Goal: Transaction & Acquisition: Download file/media

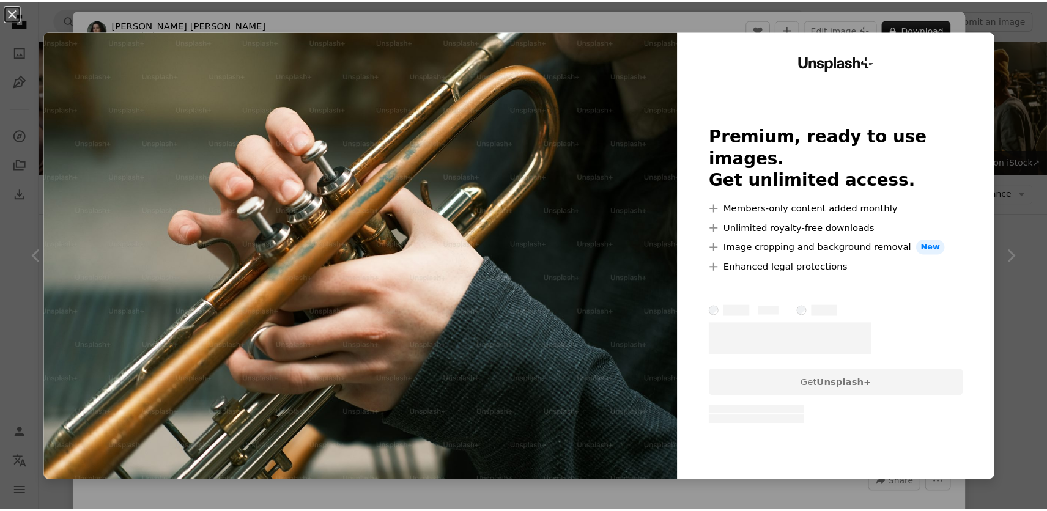
scroll to position [1468, 0]
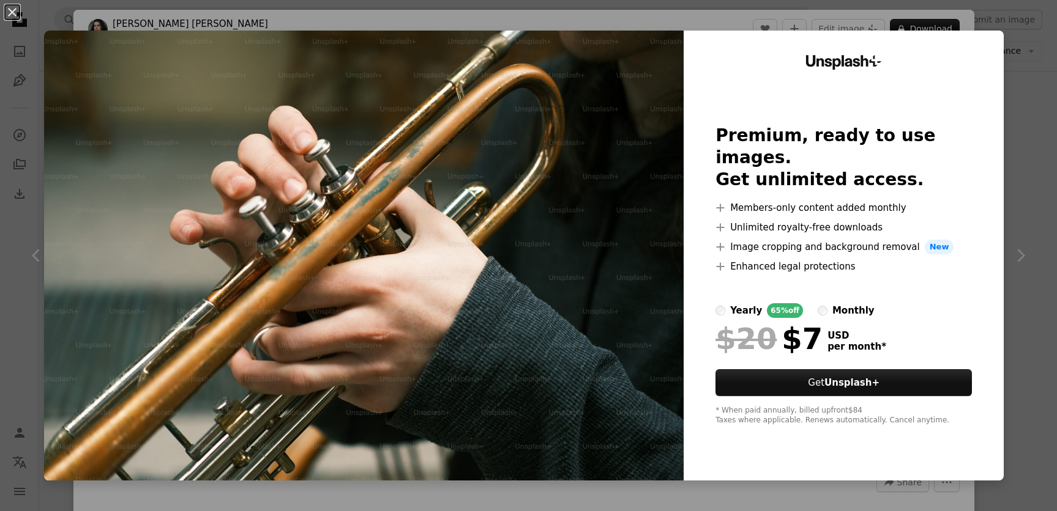
click at [1022, 291] on div "An X shape Unsplash+ Premium, ready to use images. Get unlimited access. A plus…" at bounding box center [528, 255] width 1057 height 511
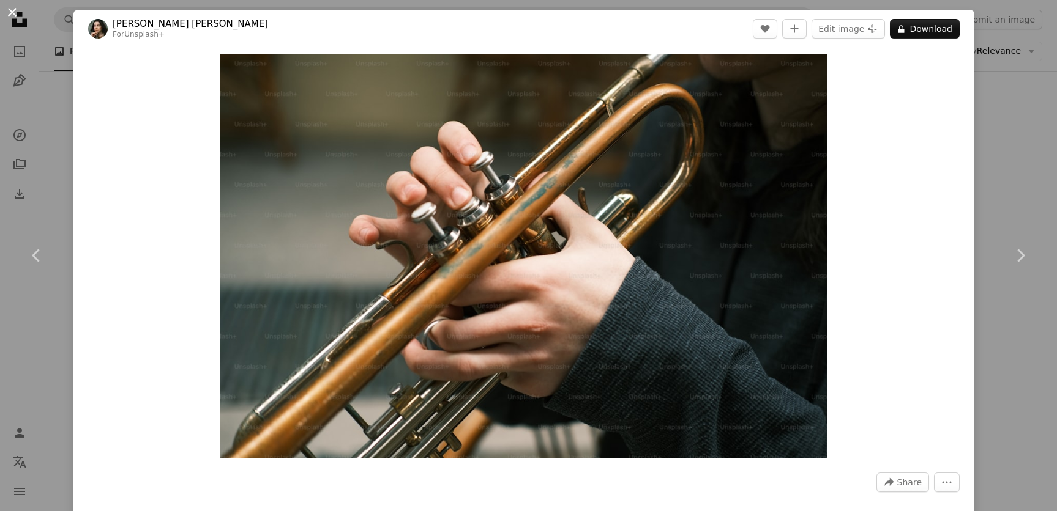
click at [13, 17] on button "An X shape" at bounding box center [12, 12] width 15 height 15
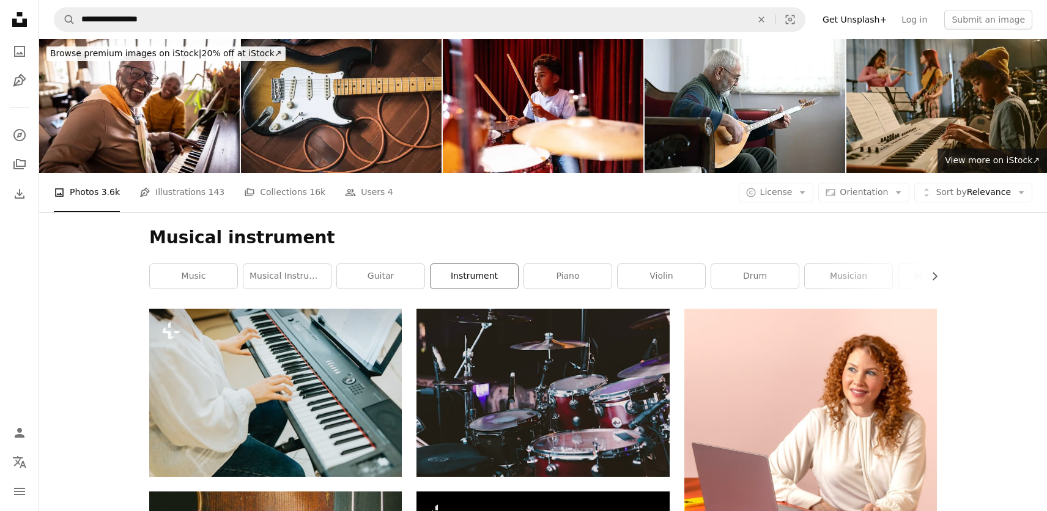
click at [457, 273] on link "instrument" at bounding box center [474, 276] width 87 height 24
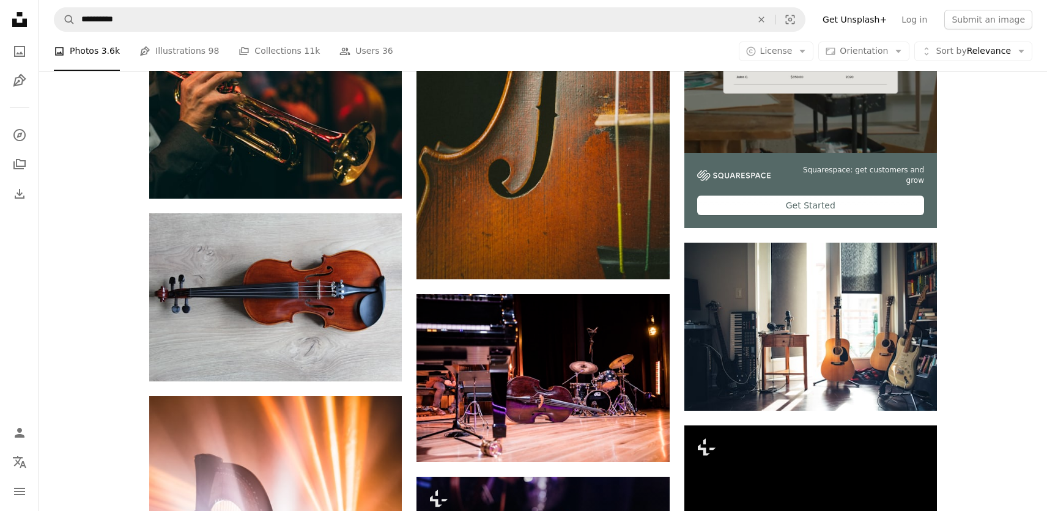
scroll to position [367, 0]
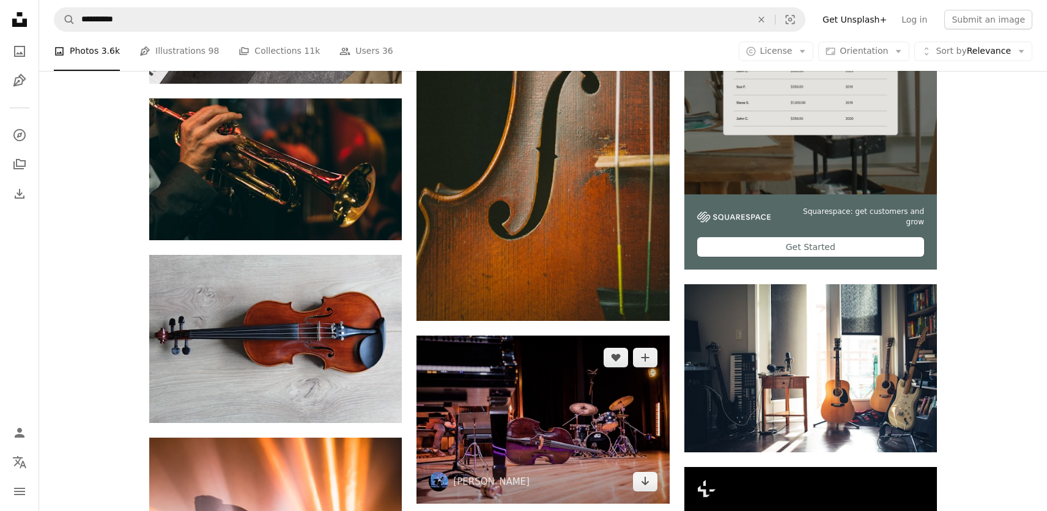
click at [522, 439] on img at bounding box center [543, 420] width 253 height 168
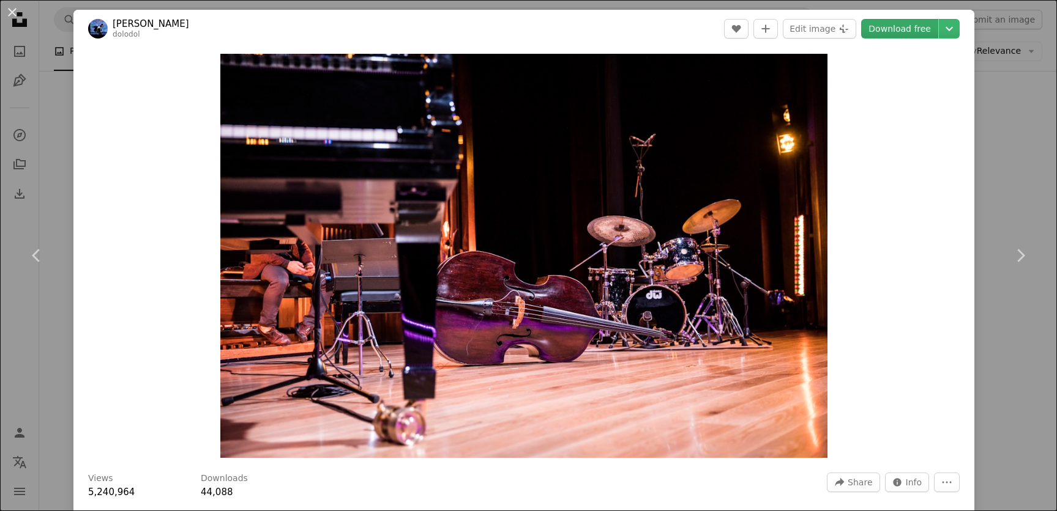
click at [893, 27] on link "Download free" at bounding box center [899, 29] width 77 height 20
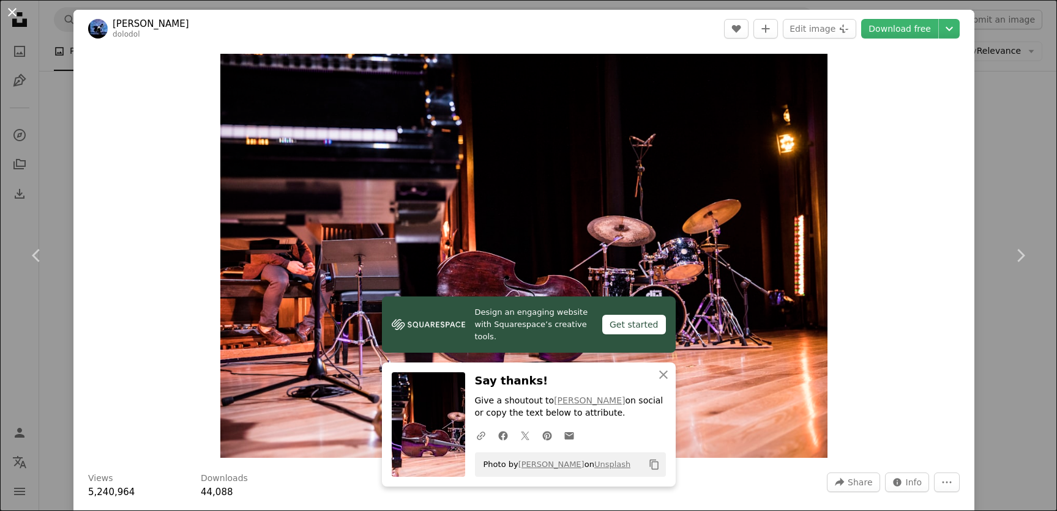
click at [8, 16] on button "An X shape" at bounding box center [12, 12] width 15 height 15
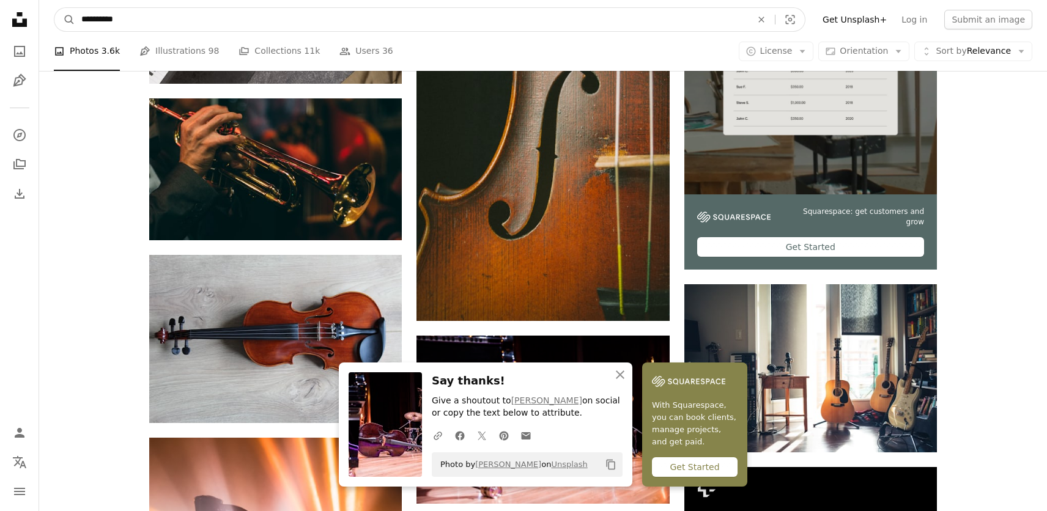
click at [444, 31] on input "**********" at bounding box center [411, 19] width 673 height 23
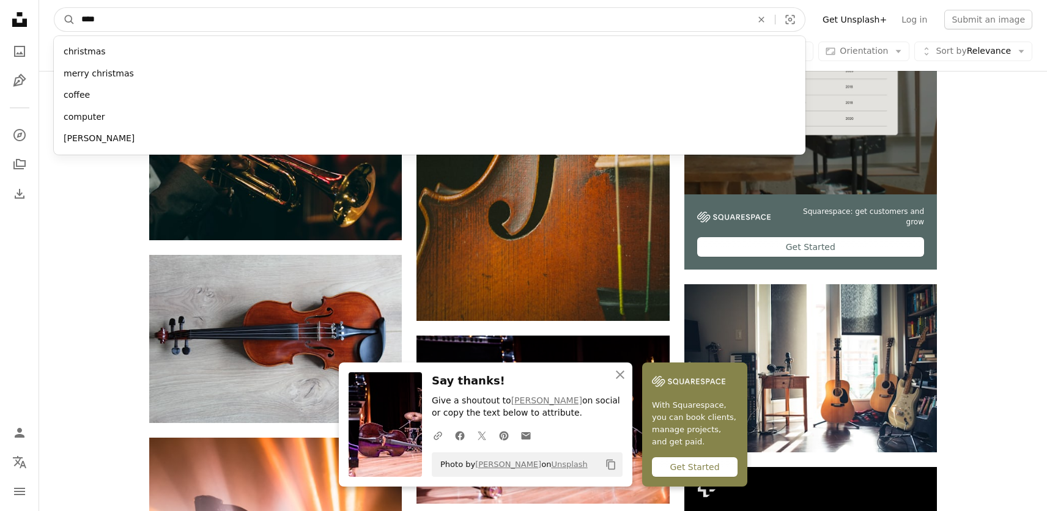
type input "*****"
click button "A magnifying glass" at bounding box center [64, 19] width 21 height 23
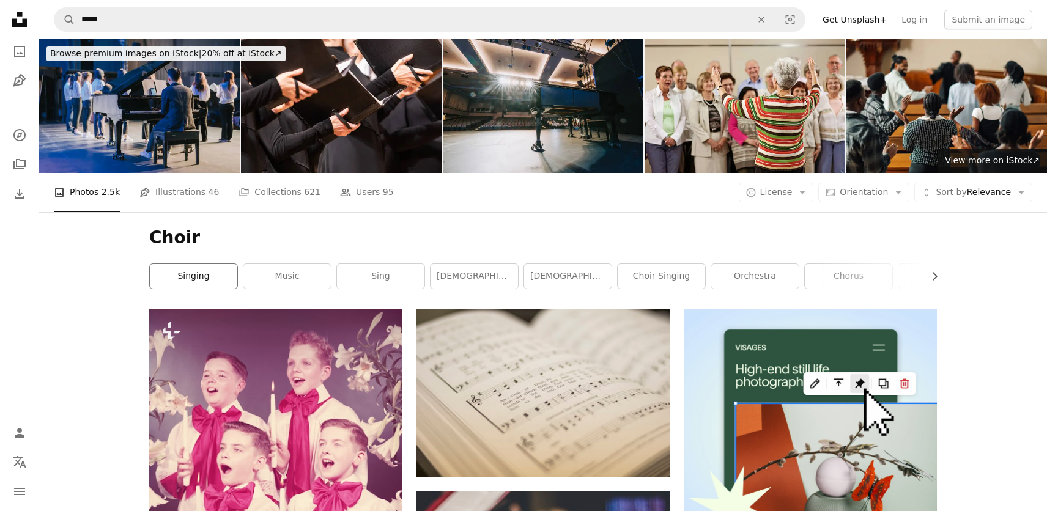
click at [185, 268] on link "singing" at bounding box center [193, 276] width 87 height 24
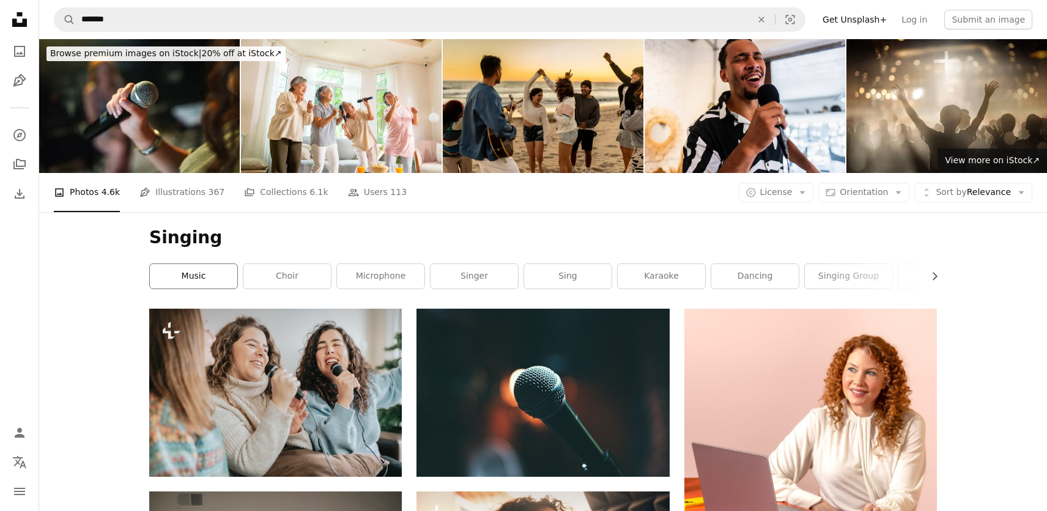
click at [190, 281] on link "music" at bounding box center [193, 276] width 87 height 24
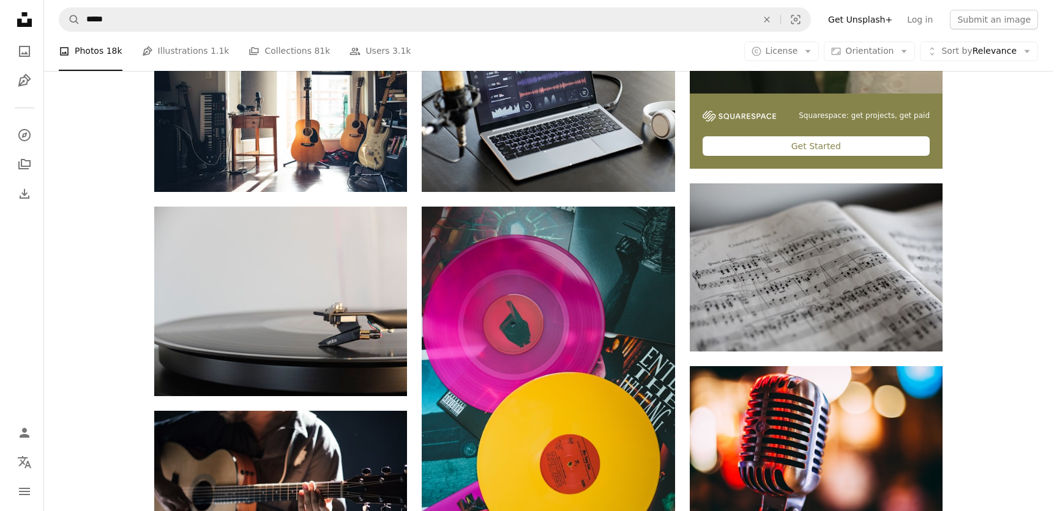
scroll to position [489, 0]
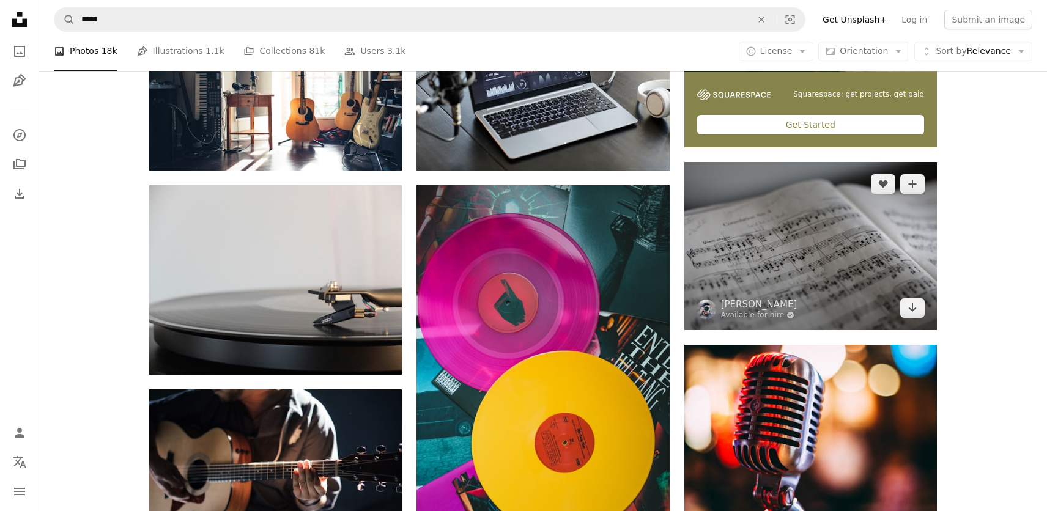
click at [849, 314] on img at bounding box center [811, 246] width 253 height 168
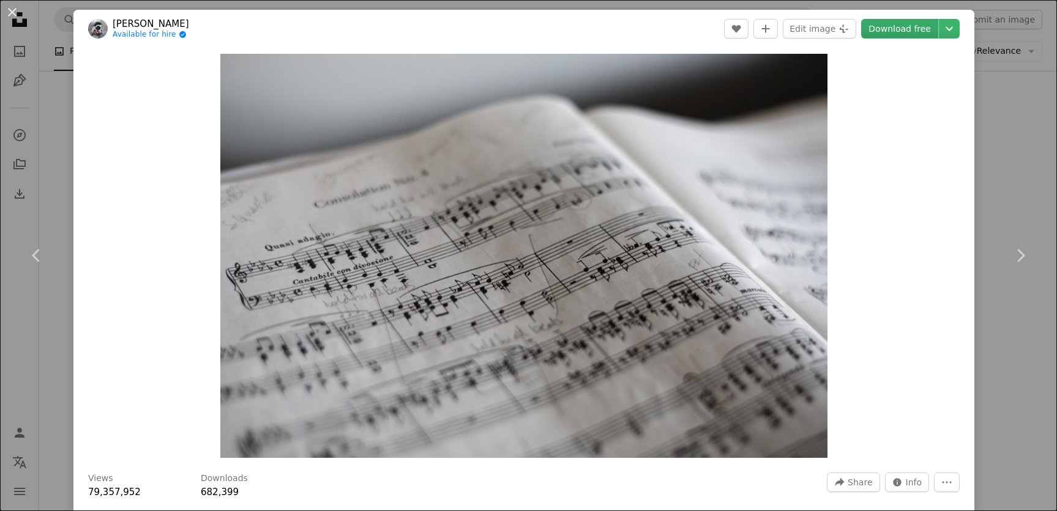
click at [899, 24] on link "Download free" at bounding box center [899, 29] width 77 height 20
